Goal: Entertainment & Leisure: Consume media (video, audio)

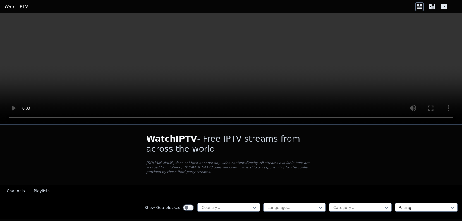
click at [227, 73] on video at bounding box center [231, 68] width 462 height 110
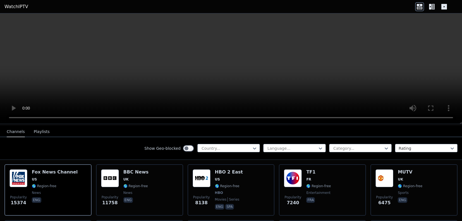
scroll to position [60, 0]
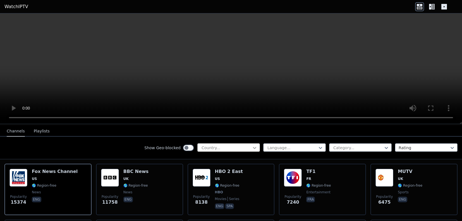
click at [252, 148] on icon at bounding box center [255, 148] width 6 height 6
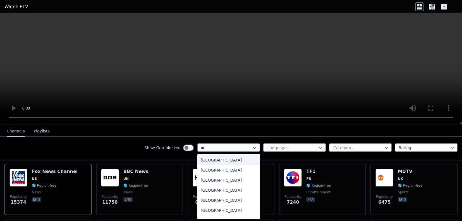
type input "***"
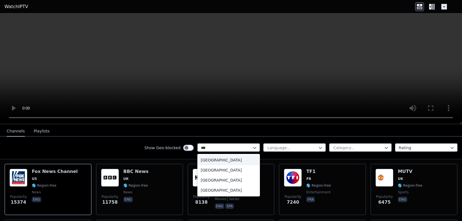
click at [237, 161] on div "[GEOGRAPHIC_DATA]" at bounding box center [228, 160] width 62 height 10
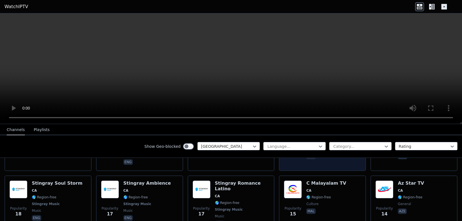
scroll to position [1307, 0]
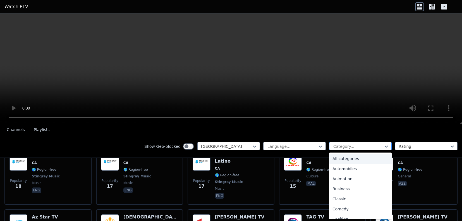
click at [345, 147] on div "Category..." at bounding box center [358, 146] width 50 height 6
type input "**"
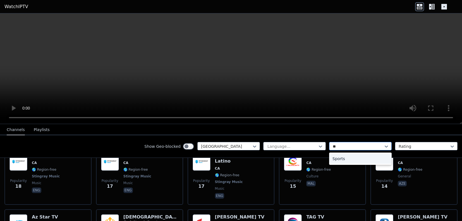
click at [354, 159] on div "Sports" at bounding box center [360, 158] width 62 height 10
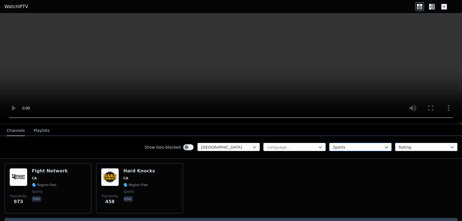
scroll to position [57, 0]
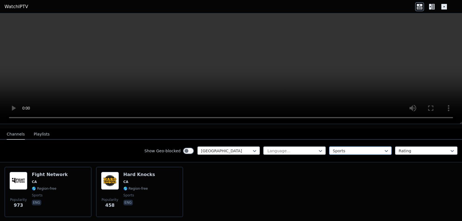
click at [349, 149] on div at bounding box center [358, 151] width 51 height 6
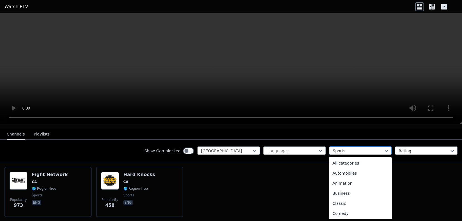
scroll to position [172, 0]
click at [243, 150] on div at bounding box center [226, 151] width 51 height 6
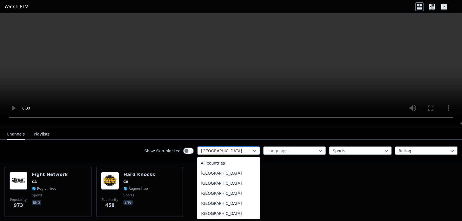
scroll to position [262, 0]
type input "**"
click at [220, 210] on div "[GEOGRAPHIC_DATA]" at bounding box center [228, 213] width 62 height 10
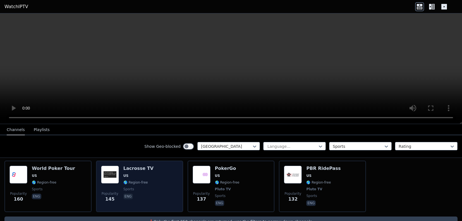
scroll to position [285, 0]
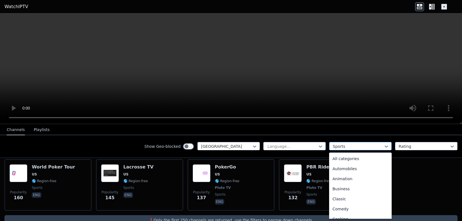
click at [342, 148] on div "Sports" at bounding box center [358, 146] width 51 height 6
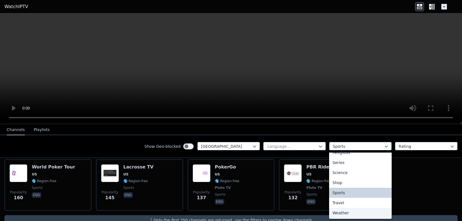
click at [339, 212] on div "Weather" at bounding box center [360, 213] width 62 height 10
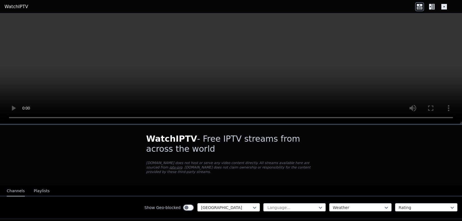
click at [244, 205] on div at bounding box center [226, 208] width 51 height 6
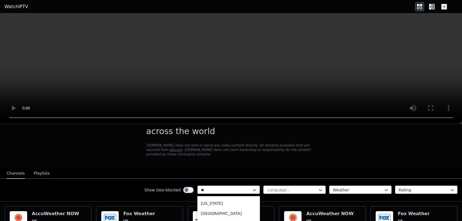
scroll to position [79, 0]
type input "***"
click at [230, 203] on div "[GEOGRAPHIC_DATA]" at bounding box center [228, 202] width 62 height 10
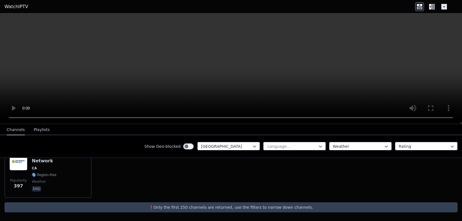
scroll to position [76, 0]
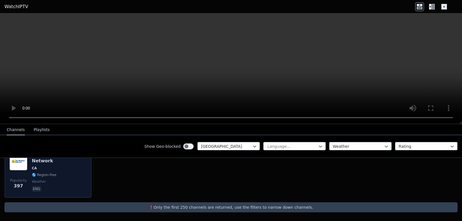
click at [79, 167] on div "Popularity 397 The Weather Network CA 🌎 Region-free weather eng" at bounding box center [47, 172] width 77 height 40
